Goal: Transaction & Acquisition: Obtain resource

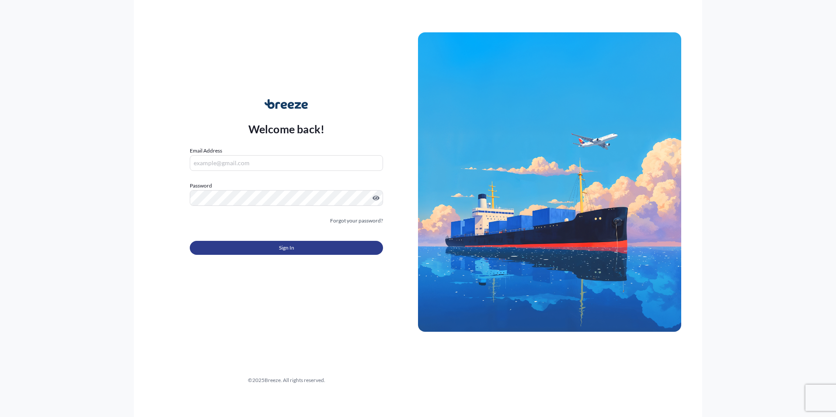
type input "[EMAIL_ADDRESS][DOMAIN_NAME]"
click at [303, 251] on button "Sign In" at bounding box center [286, 248] width 193 height 14
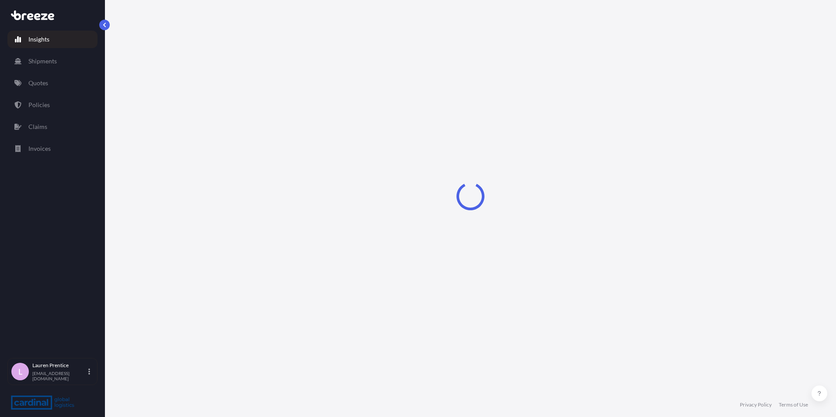
select select "2025"
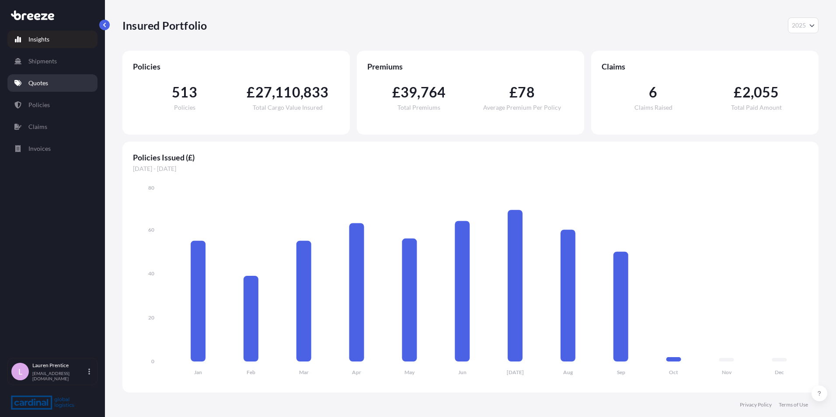
click at [28, 84] on link "Quotes" at bounding box center [52, 82] width 90 height 17
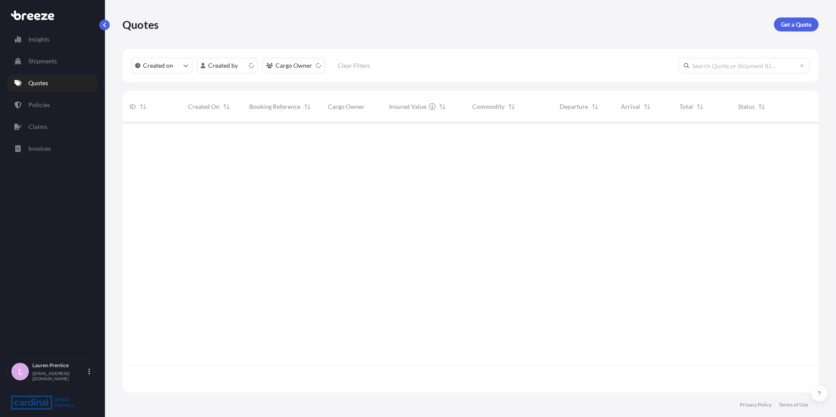
scroll to position [268, 689]
click at [809, 25] on p "Get a Quote" at bounding box center [796, 24] width 31 height 9
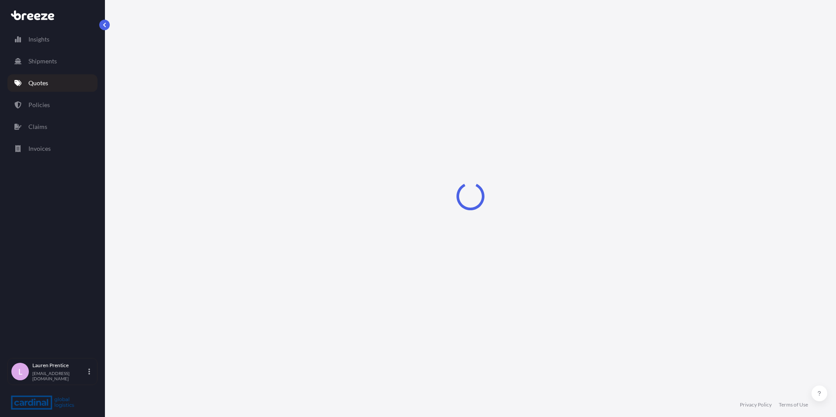
select select "Road"
select select "Sea"
select select "1"
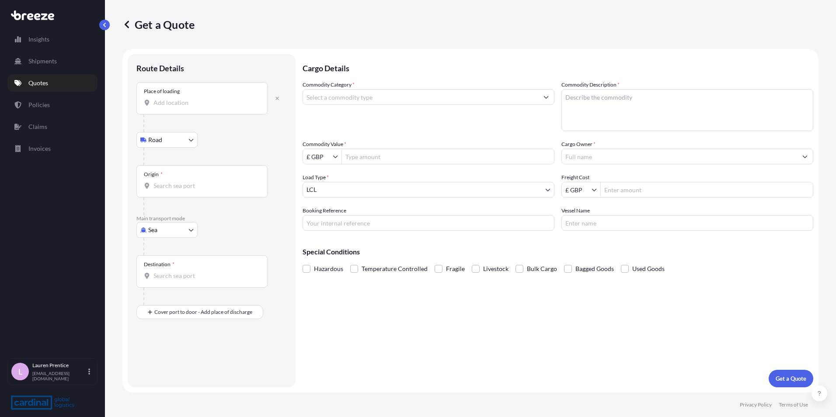
click at [175, 97] on div "Place of loading" at bounding box center [201, 98] width 131 height 32
click at [175, 98] on input "Place of loading" at bounding box center [204, 102] width 103 height 9
click at [175, 97] on div "Place of loading" at bounding box center [201, 98] width 131 height 32
click at [175, 98] on input "Place of loading" at bounding box center [204, 102] width 103 height 9
drag, startPoint x: 175, startPoint y: 97, endPoint x: 209, endPoint y: 106, distance: 34.4
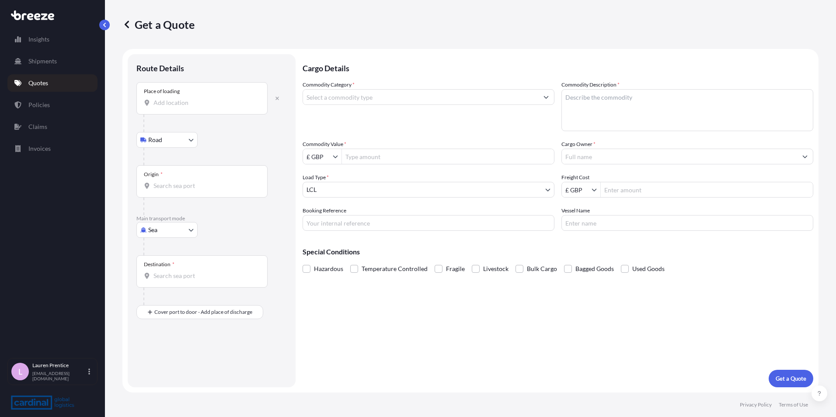
click at [210, 106] on input "Place of loading" at bounding box center [204, 102] width 103 height 9
type input "Holsworthy EX22 6HN, [GEOGRAPHIC_DATA]"
click at [169, 179] on div "Origin *" at bounding box center [201, 185] width 131 height 32
click at [169, 185] on input "Origin *" at bounding box center [204, 189] width 103 height 9
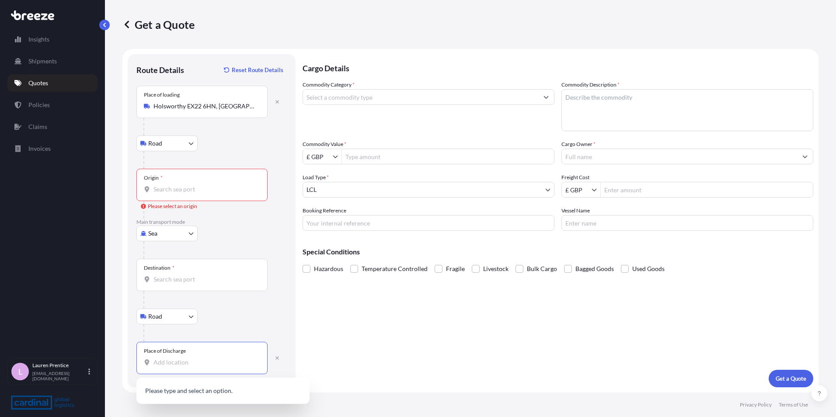
click at [160, 361] on input "Place of Discharge" at bounding box center [204, 362] width 103 height 9
click at [193, 385] on div "Holsworthy EX22 6HN , [GEOGRAPHIC_DATA]" at bounding box center [223, 391] width 166 height 21
type input "Holsworthy EX22 6HN, [GEOGRAPHIC_DATA]"
click at [247, 106] on input "Holsworthy EX22 6HN, [GEOGRAPHIC_DATA]" at bounding box center [204, 106] width 103 height 9
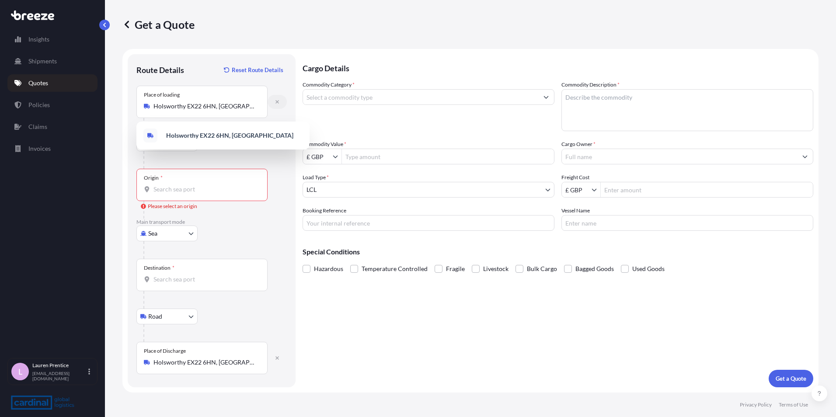
click at [277, 103] on icon "button" at bounding box center [276, 101] width 3 height 3
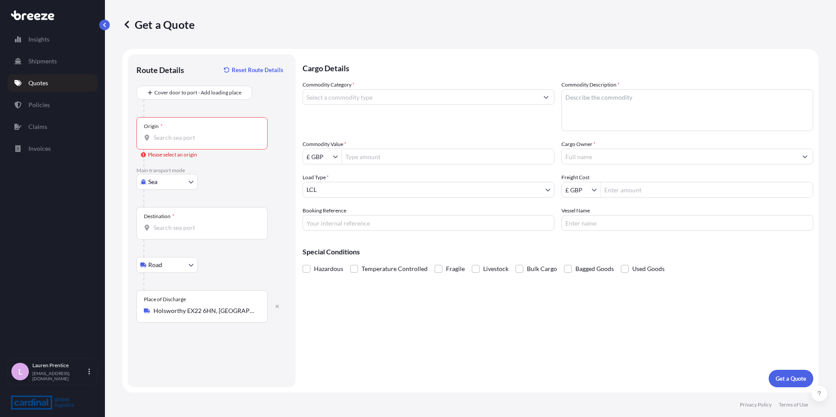
click at [168, 132] on div "Origin *" at bounding box center [201, 133] width 131 height 32
click at [168, 133] on input "Origin * Please select an origin" at bounding box center [204, 137] width 103 height 9
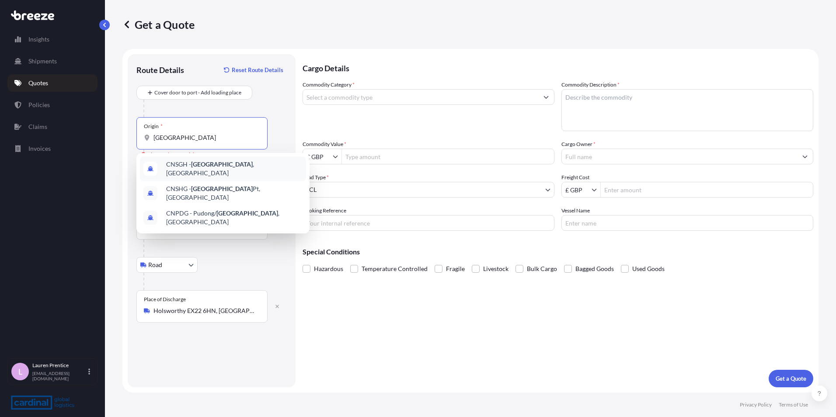
click at [243, 168] on div "CNSGH - [GEOGRAPHIC_DATA] , [GEOGRAPHIC_DATA]" at bounding box center [223, 169] width 166 height 24
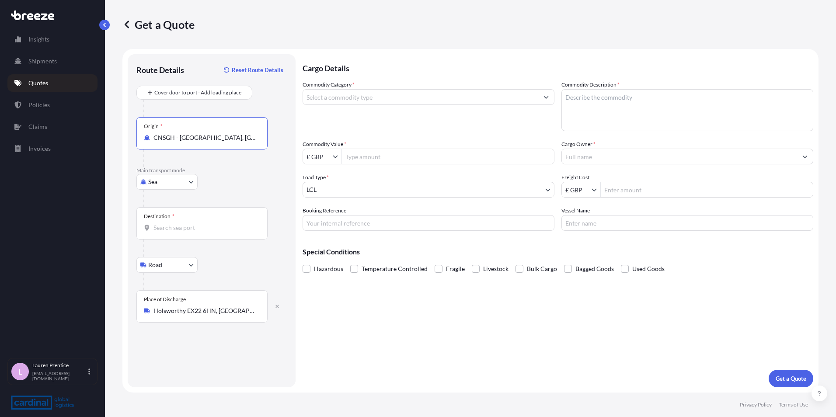
type input "CNSGH - [GEOGRAPHIC_DATA], [GEOGRAPHIC_DATA]"
click at [175, 220] on div "Destination *" at bounding box center [201, 223] width 131 height 32
click at [175, 223] on input "Destination *" at bounding box center [204, 227] width 103 height 9
type input "d"
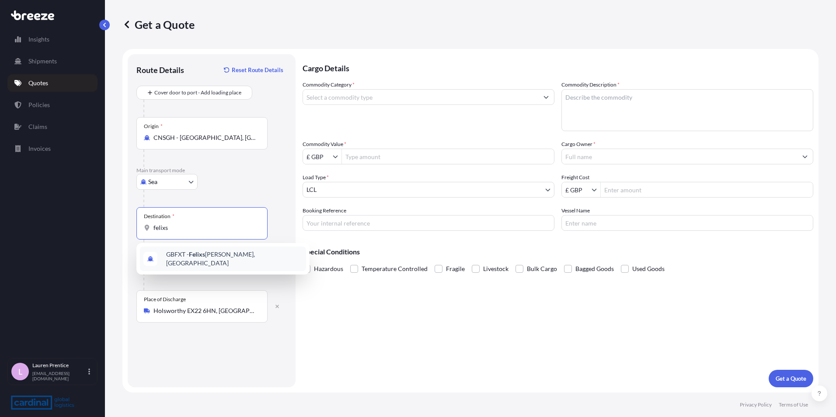
click at [183, 262] on div "GBFXT - Felixs [PERSON_NAME], [GEOGRAPHIC_DATA]" at bounding box center [223, 259] width 166 height 24
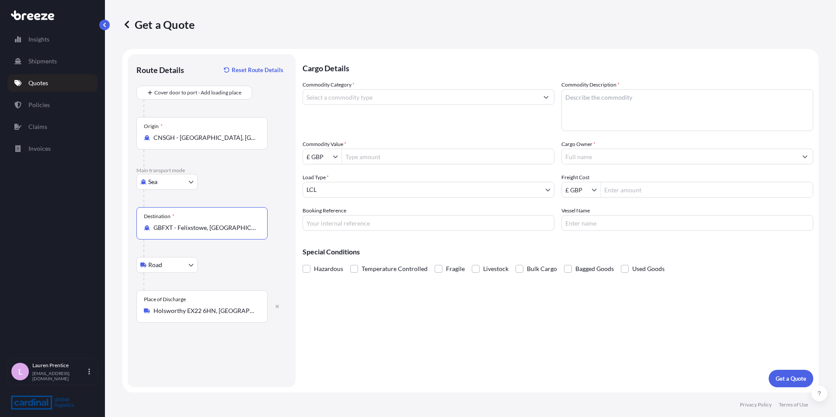
type input "GBFXT - Felixstowe, [GEOGRAPHIC_DATA]"
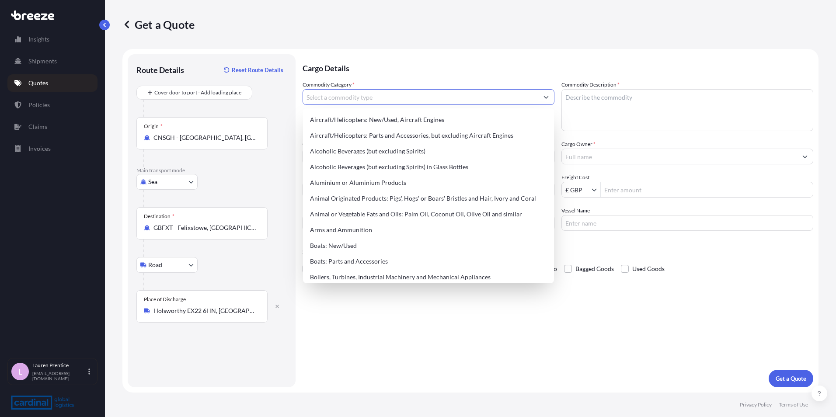
click at [394, 97] on input "Commodity Category *" at bounding box center [420, 97] width 235 height 16
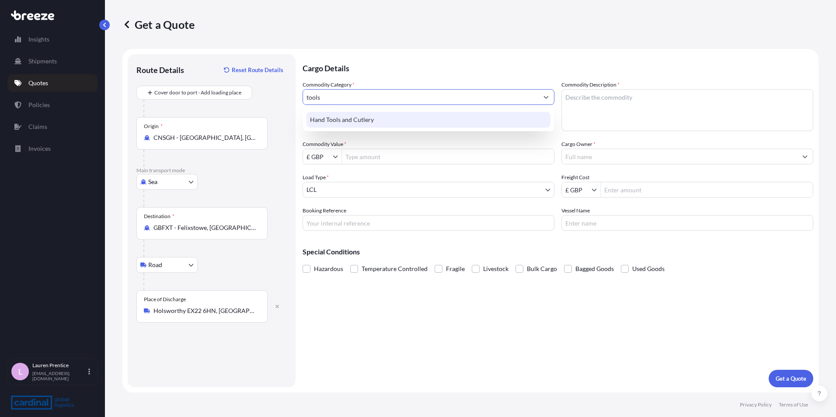
click at [369, 123] on div "Hand Tools and Cutlery" at bounding box center [428, 120] width 244 height 16
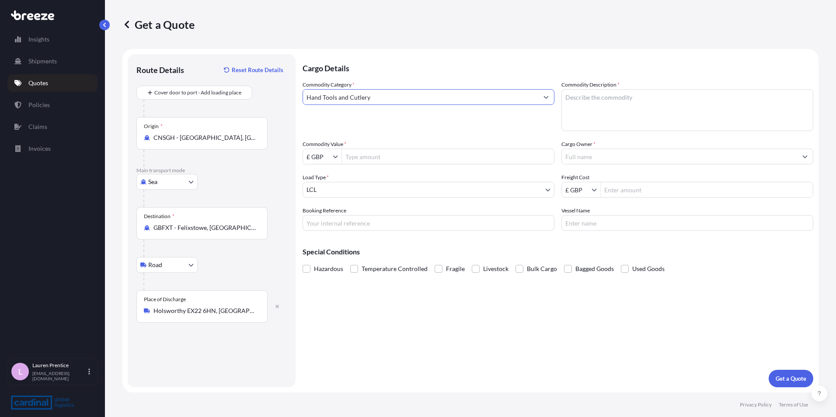
type input "Hand Tools and Cutlery"
click at [608, 102] on textarea "Commodity Description *" at bounding box center [687, 110] width 252 height 42
type textarea "tools"
click at [393, 164] on div "£ GBP" at bounding box center [429, 157] width 252 height 16
click at [397, 160] on input "Commodity Value *" at bounding box center [448, 157] width 212 height 16
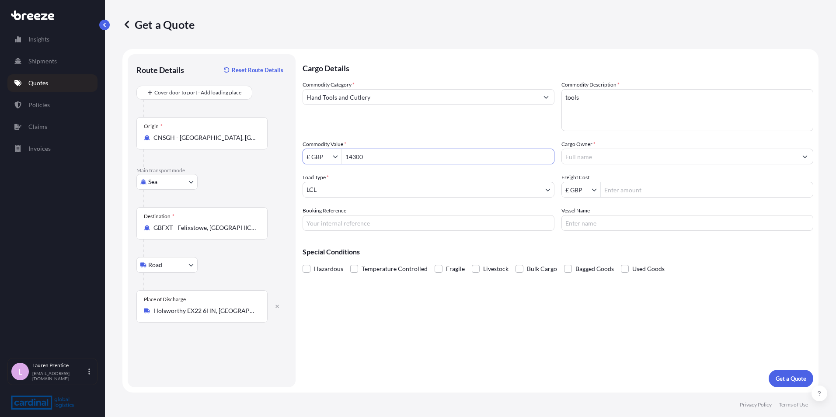
type input "14,300"
click at [617, 153] on input "Cargo Owner *" at bounding box center [679, 157] width 235 height 16
type input "signeer"
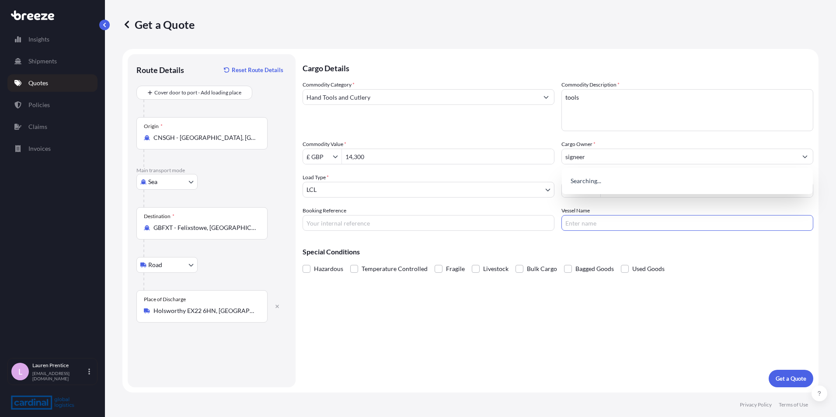
drag, startPoint x: 581, startPoint y: 224, endPoint x: 585, endPoint y: 204, distance: 20.2
click at [582, 223] on input "Vessel Name" at bounding box center [687, 223] width 252 height 16
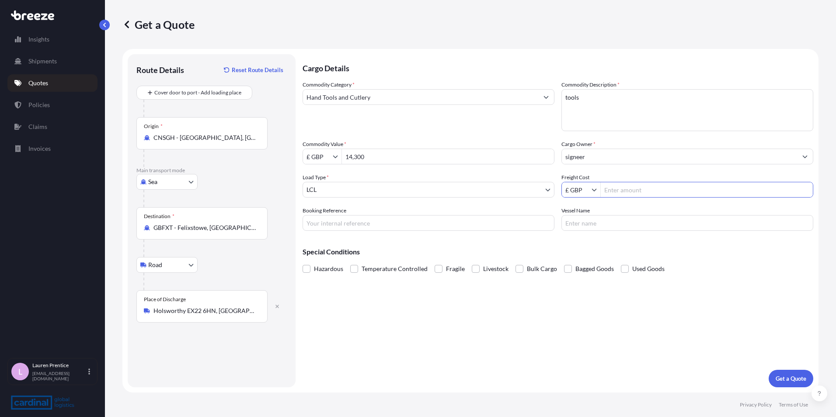
click at [652, 195] on input "Freight Cost" at bounding box center [707, 190] width 212 height 16
drag, startPoint x: 369, startPoint y: 155, endPoint x: 384, endPoint y: 158, distance: 15.6
click at [375, 157] on input "14,300" at bounding box center [448, 157] width 212 height 16
drag, startPoint x: 379, startPoint y: 158, endPoint x: 329, endPoint y: 159, distance: 49.8
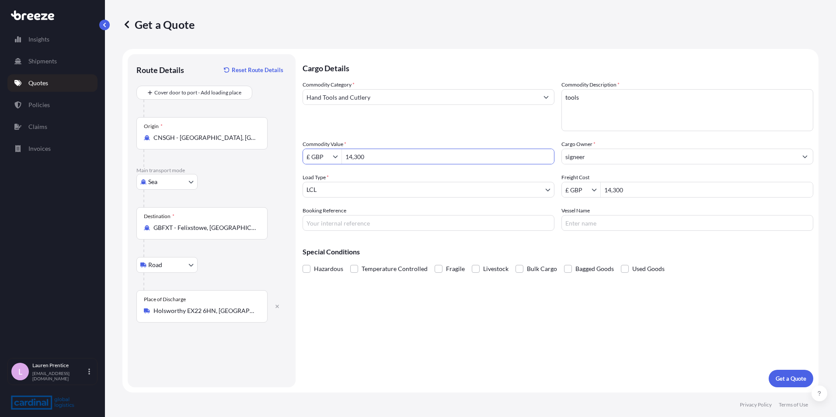
click at [329, 159] on div "£ GBP 14,300" at bounding box center [429, 157] width 252 height 16
click at [656, 188] on input "14,300" at bounding box center [707, 190] width 212 height 16
drag, startPoint x: 643, startPoint y: 191, endPoint x: 564, endPoint y: 190, distance: 78.7
click at [564, 190] on div "£ GBP 14,300" at bounding box center [687, 190] width 252 height 16
type input "265"
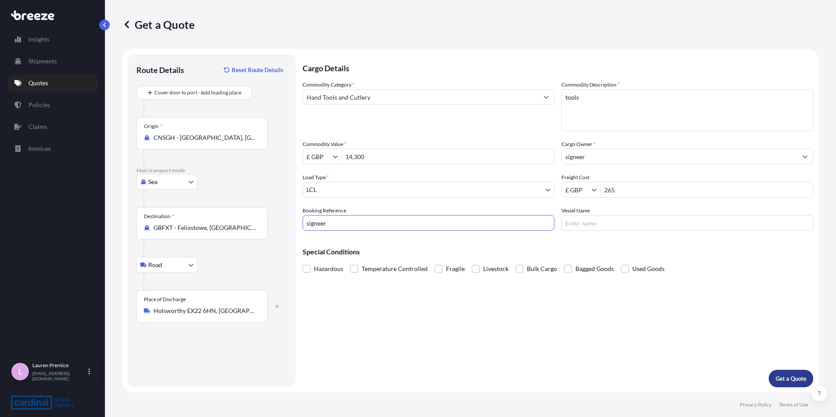
type input "signeer"
click at [797, 379] on p "Get a Quote" at bounding box center [791, 378] width 31 height 9
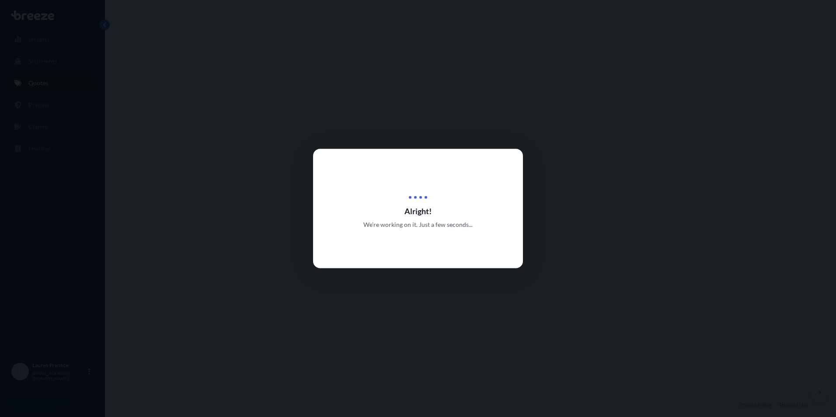
select select "Sea"
select select "Road"
select select "1"
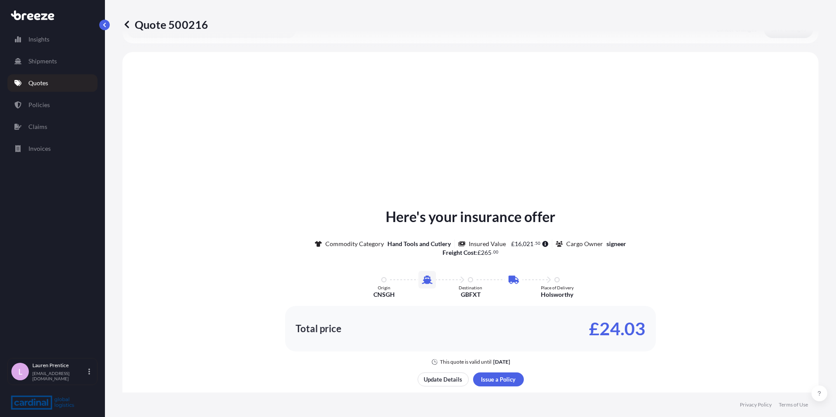
scroll to position [298, 0]
